Goal: Check status: Check status

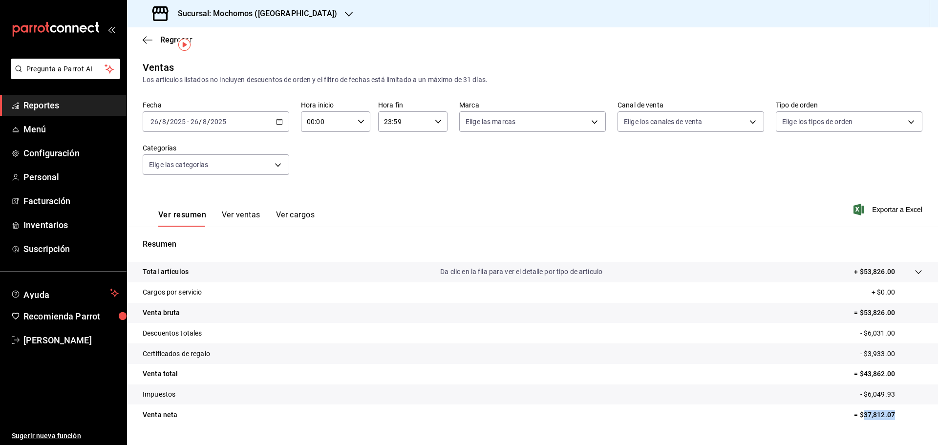
scroll to position [23, 0]
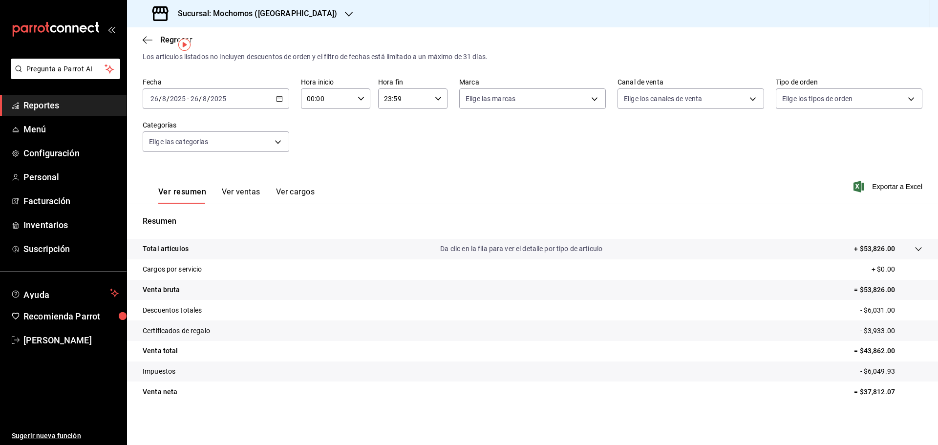
click at [217, 18] on h3 "Sucursal: Mochomos ([GEOGRAPHIC_DATA])" at bounding box center [253, 14] width 167 height 12
click at [170, 57] on div "Ryoshi ([GEOGRAPHIC_DATA])" at bounding box center [200, 64] width 147 height 22
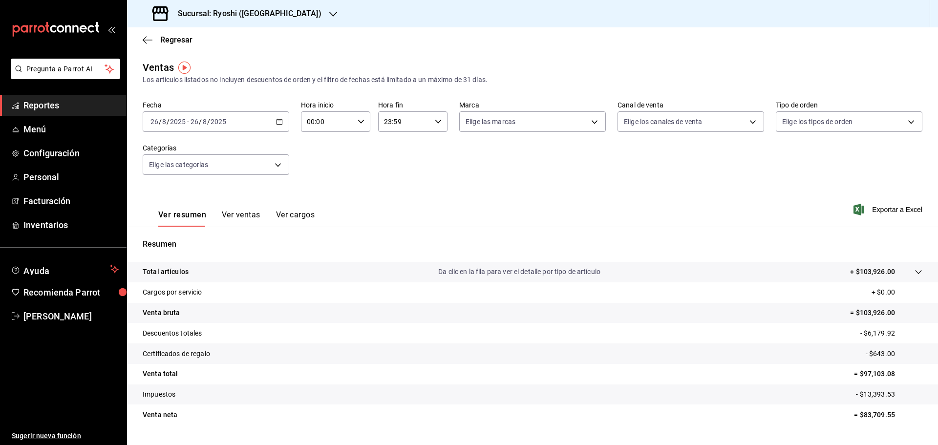
click at [227, 126] on div "[DATE] [DATE] - [DATE] [DATE]" at bounding box center [216, 121] width 147 height 21
click at [160, 238] on span "Rango de fechas" at bounding box center [189, 239] width 76 height 10
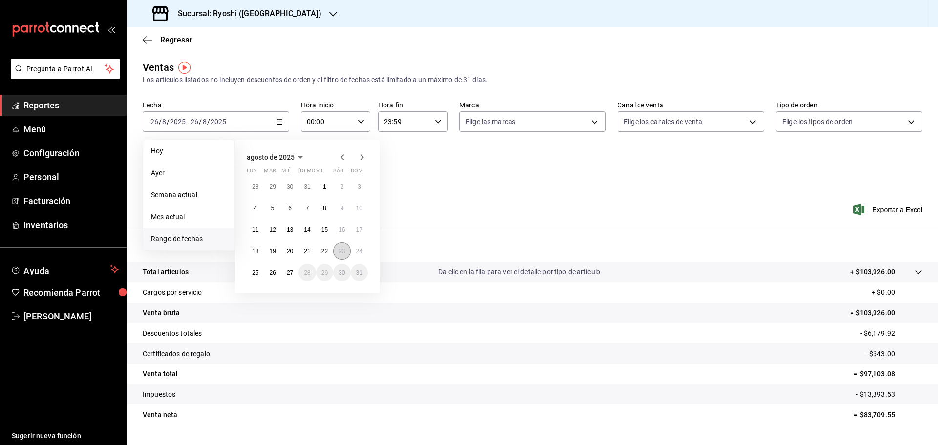
click at [338, 252] on button "23" at bounding box center [341, 251] width 17 height 18
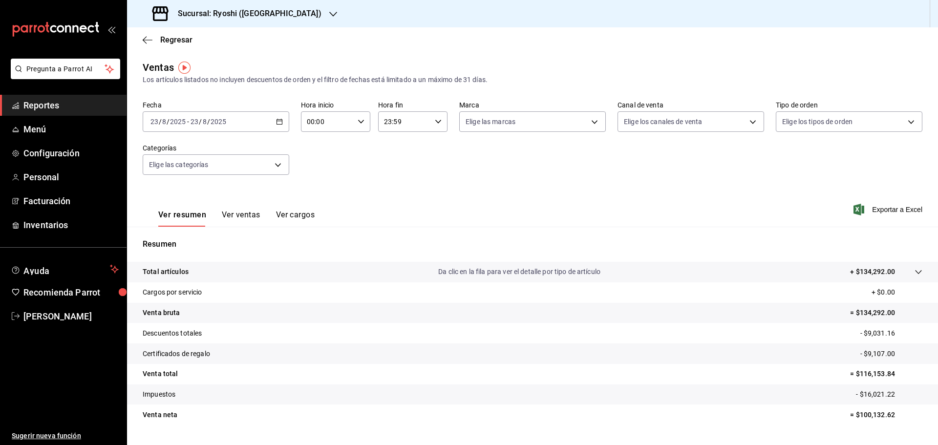
click at [262, 121] on div "[DATE] [DATE] - [DATE] [DATE]" at bounding box center [216, 121] width 147 height 21
click at [271, 126] on div "[DATE] [DATE] - [DATE] [DATE]" at bounding box center [216, 121] width 147 height 21
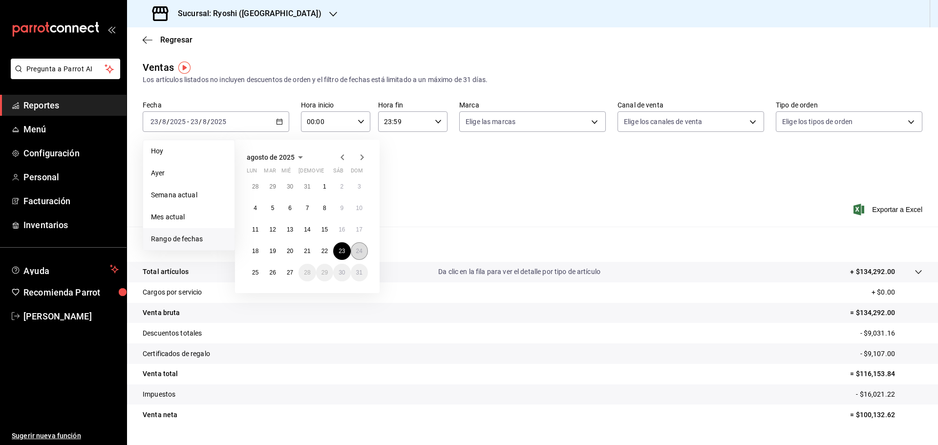
click at [357, 251] on abbr "24" at bounding box center [359, 251] width 6 height 7
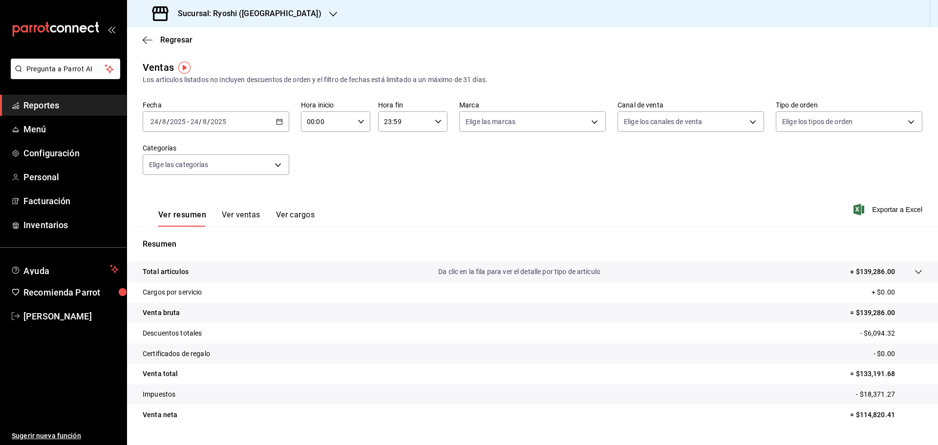
click at [285, 120] on div "[DATE] [DATE] - [DATE] [DATE]" at bounding box center [216, 121] width 147 height 21
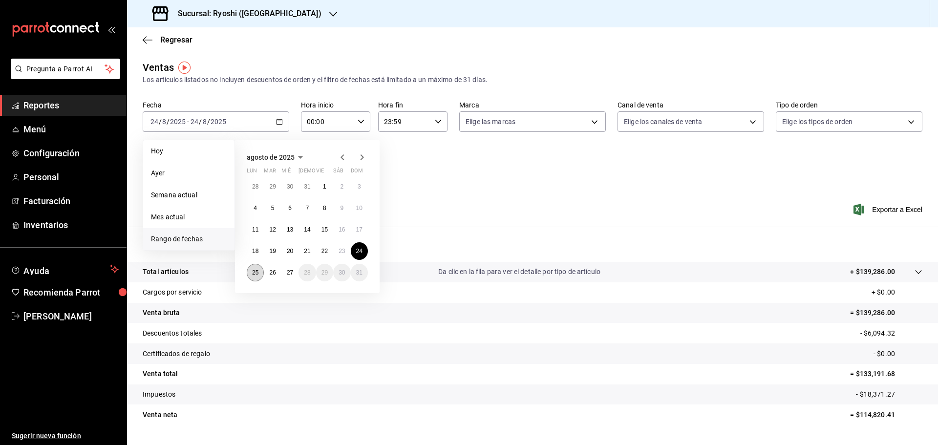
click at [252, 279] on button "25" at bounding box center [255, 273] width 17 height 18
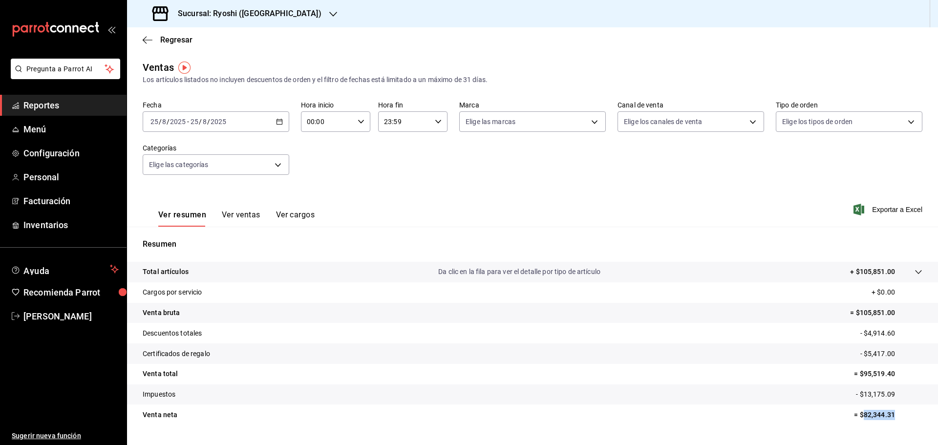
drag, startPoint x: 857, startPoint y: 417, endPoint x: 903, endPoint y: 424, distance: 46.6
click at [903, 424] on tr "Venta neta = $82,344.31" at bounding box center [532, 414] width 811 height 21
copy p "82,344.31"
click at [228, 125] on div "[DATE] [DATE] - [DATE] [DATE]" at bounding box center [216, 121] width 147 height 21
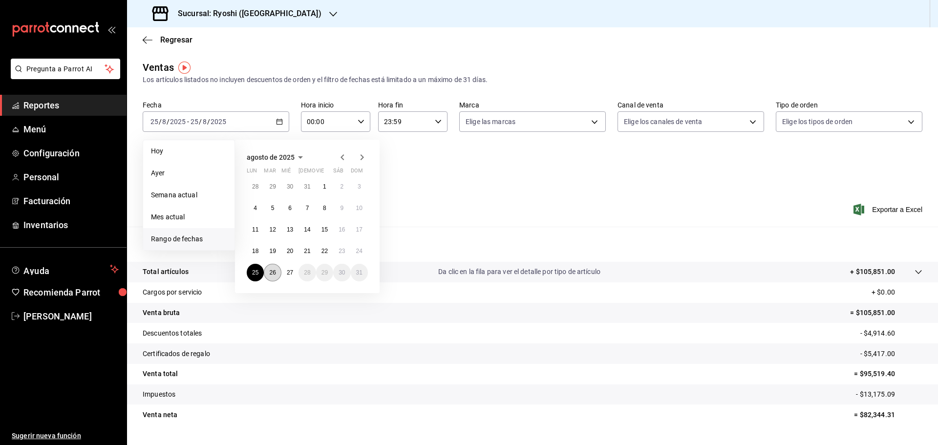
click at [275, 271] on abbr "26" at bounding box center [272, 272] width 6 height 7
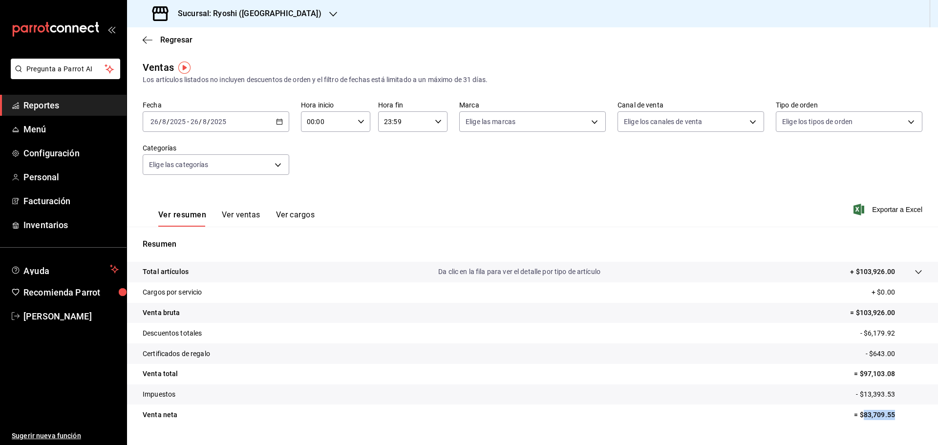
drag, startPoint x: 858, startPoint y: 414, endPoint x: 901, endPoint y: 421, distance: 43.5
click at [901, 421] on tr "Venta neta = $83,709.55" at bounding box center [532, 414] width 811 height 21
copy p "83,709.55"
